Goal: Go to known website: Go to known website

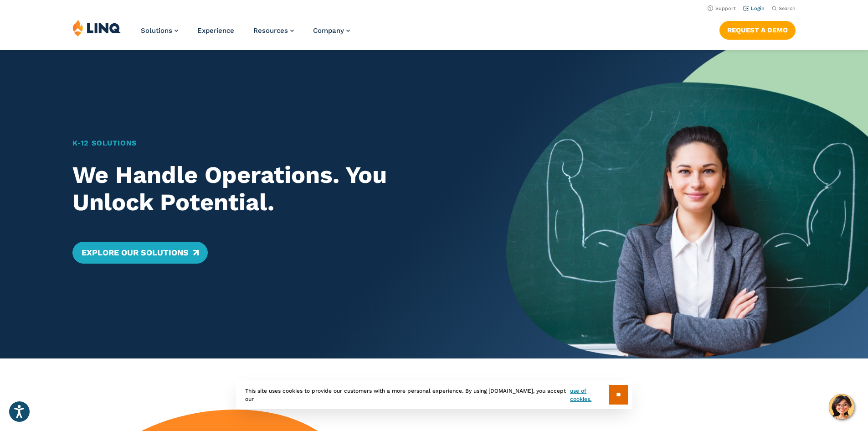
click at [757, 8] on link "Login" at bounding box center [753, 8] width 21 height 6
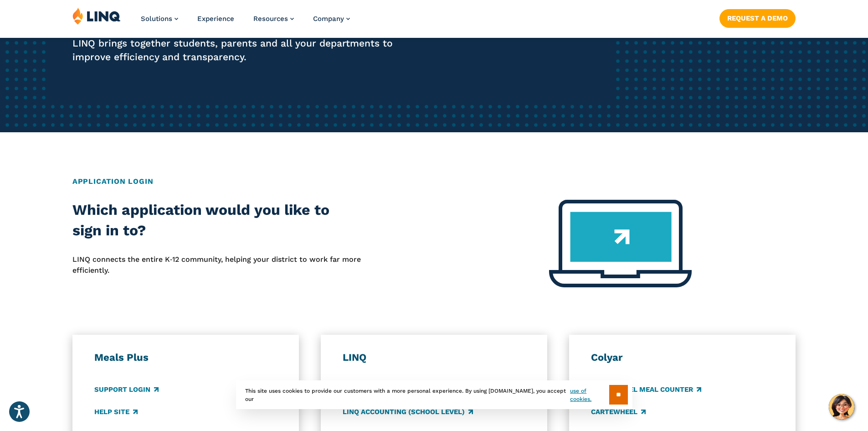
scroll to position [273, 0]
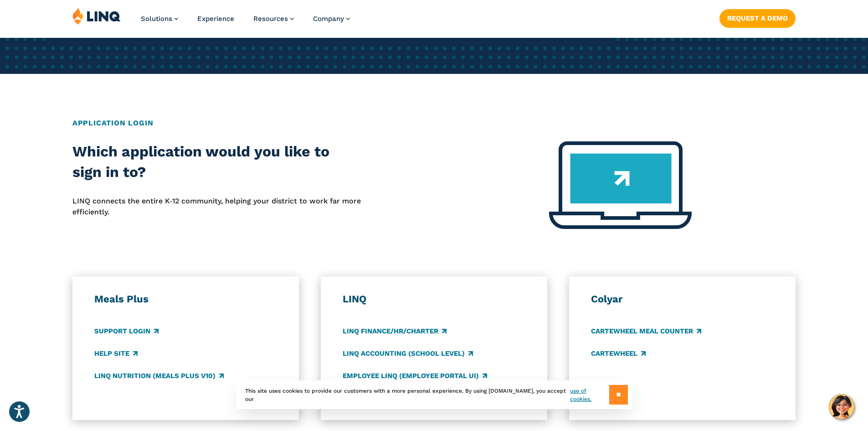
click at [620, 400] on input "**" at bounding box center [618, 395] width 19 height 20
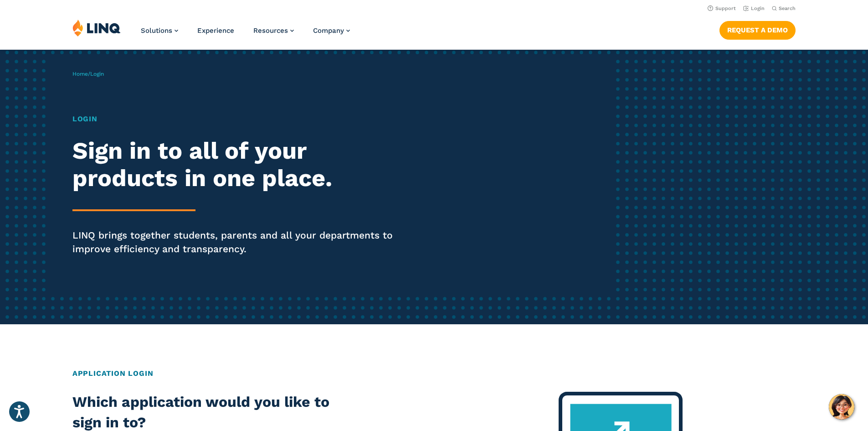
scroll to position [0, 0]
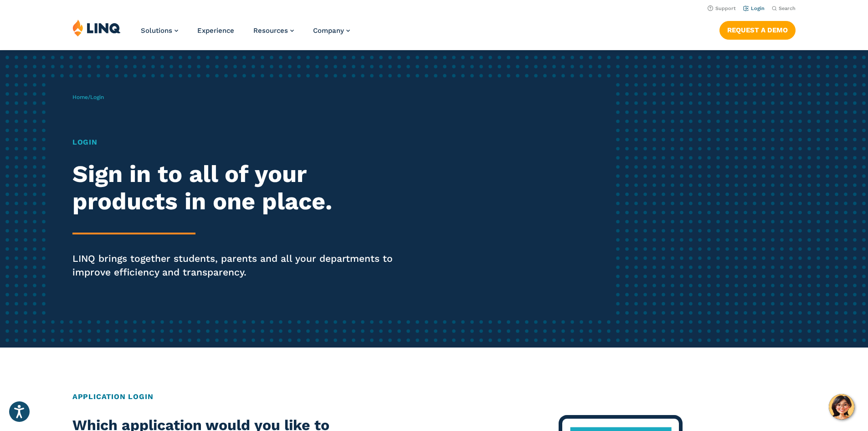
click at [754, 6] on link "Login" at bounding box center [753, 8] width 21 height 6
click at [83, 135] on div "Home / Login Login Sign in to all of your products in one place. LINQ brings to…" at bounding box center [343, 198] width 542 height 233
click at [82, 138] on h1 "Login" at bounding box center [239, 142] width 335 height 11
click at [103, 90] on div "Home / Login Login Sign in to all of your products in one place. LINQ brings to…" at bounding box center [343, 198] width 542 height 233
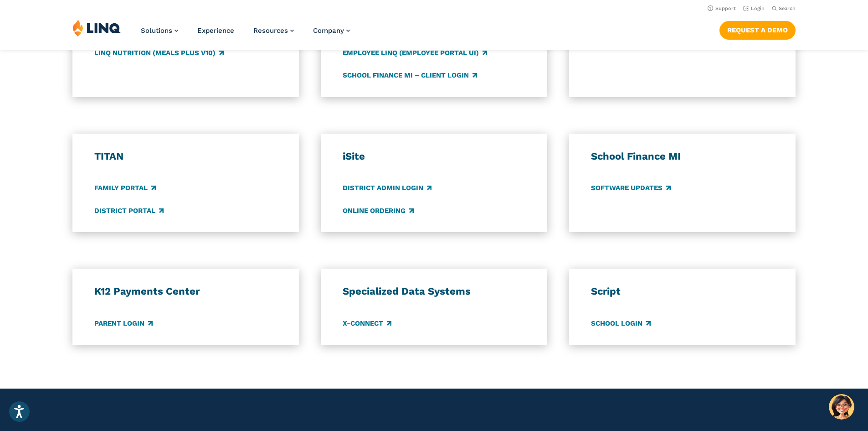
scroll to position [592, 0]
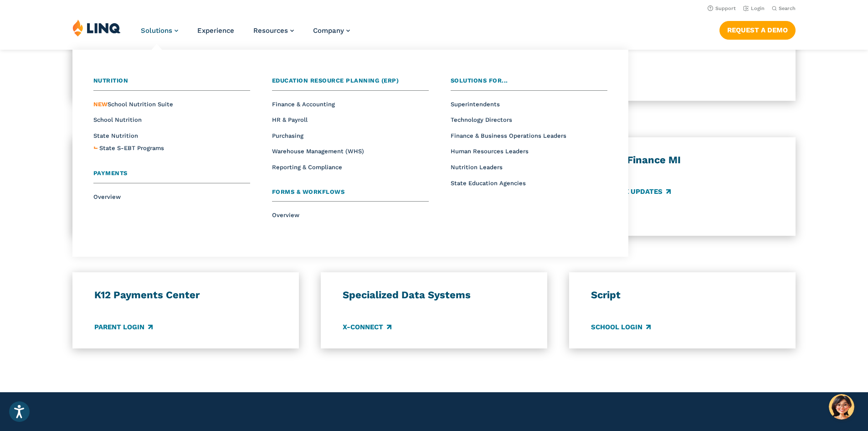
click at [169, 30] on span "Solutions" at bounding box center [156, 30] width 31 height 8
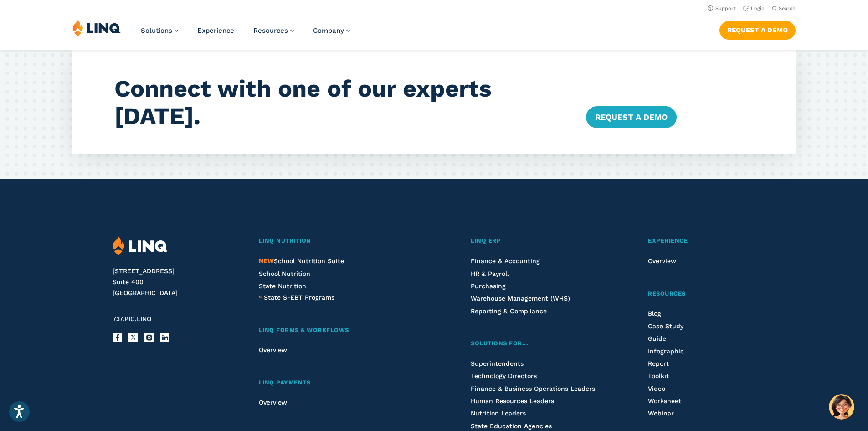
scroll to position [1481, 0]
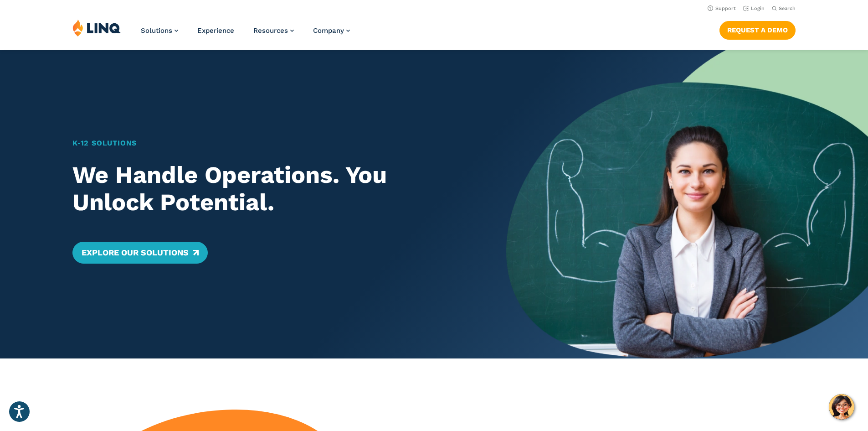
click at [108, 28] on img at bounding box center [96, 27] width 48 height 17
click at [754, 5] on link "Login" at bounding box center [753, 8] width 21 height 6
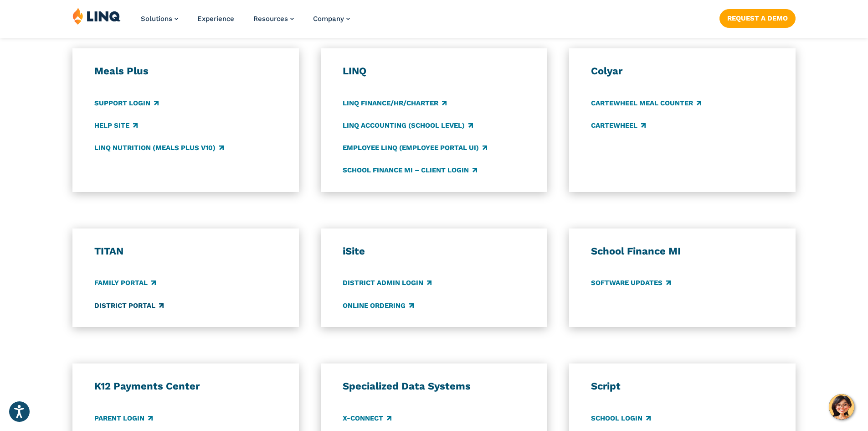
scroll to position [547, 0]
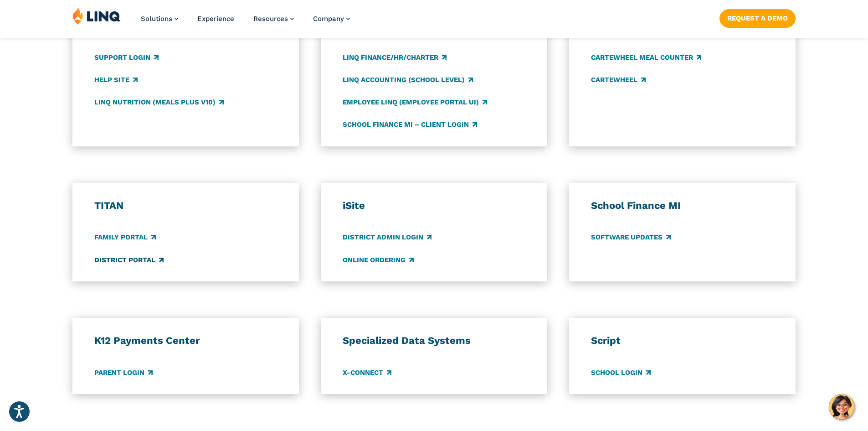
click at [144, 260] on link "District Portal" at bounding box center [128, 260] width 69 height 10
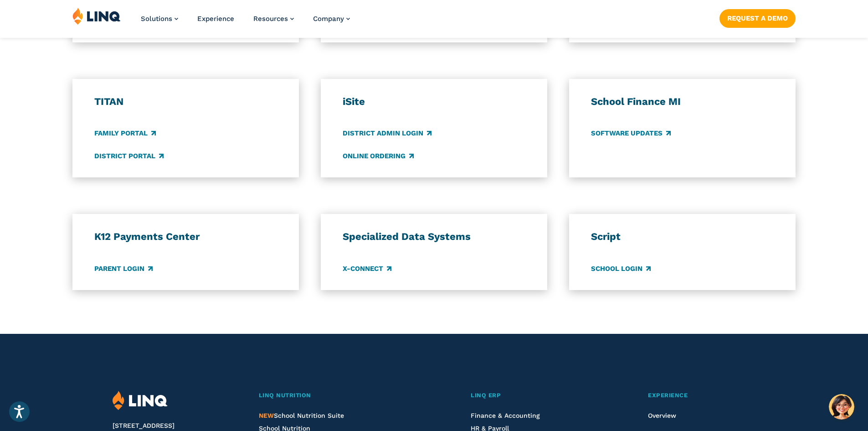
scroll to position [729, 0]
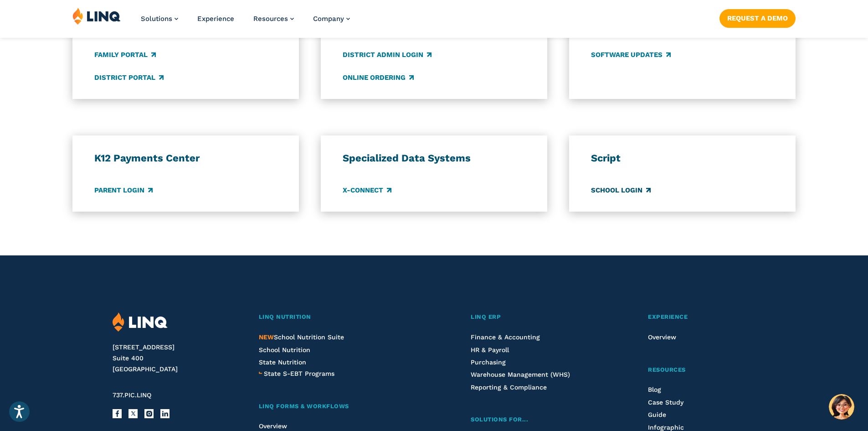
click at [602, 187] on link "School Login" at bounding box center [621, 190] width 60 height 10
